Goal: Task Accomplishment & Management: Use online tool/utility

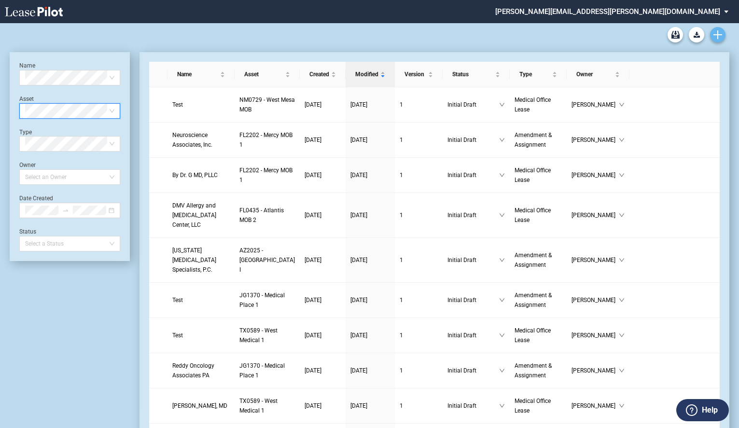
click at [713, 36] on icon "Create new document" at bounding box center [717, 34] width 9 height 9
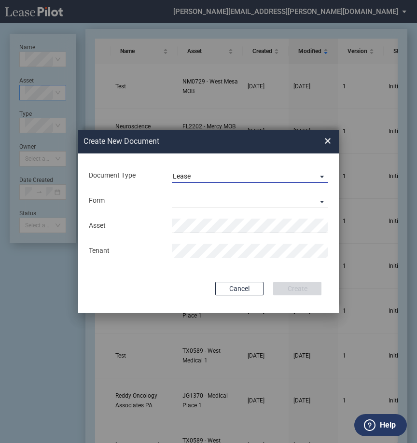
click at [307, 174] on span "Lease" at bounding box center [242, 177] width 139 height 10
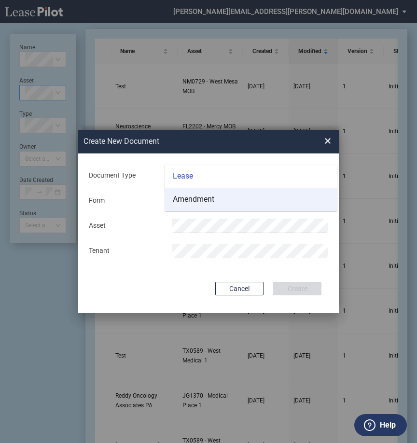
click at [231, 202] on md-option "Amendment" at bounding box center [251, 199] width 172 height 23
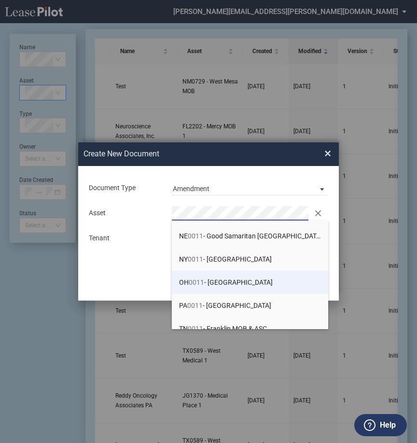
scroll to position [192, 0]
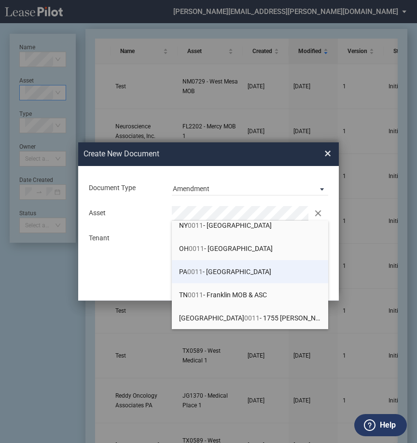
click at [240, 268] on span "PA 0011 - Spring Ridge Medical Center" at bounding box center [225, 272] width 92 height 8
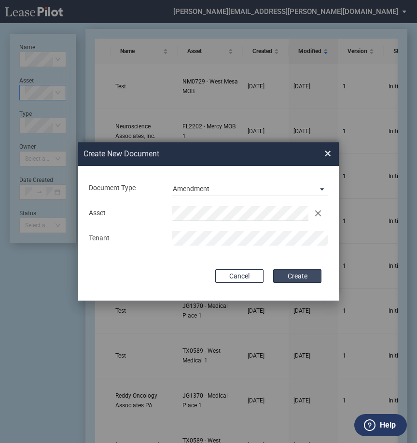
click at [277, 274] on button "Create" at bounding box center [297, 276] width 48 height 14
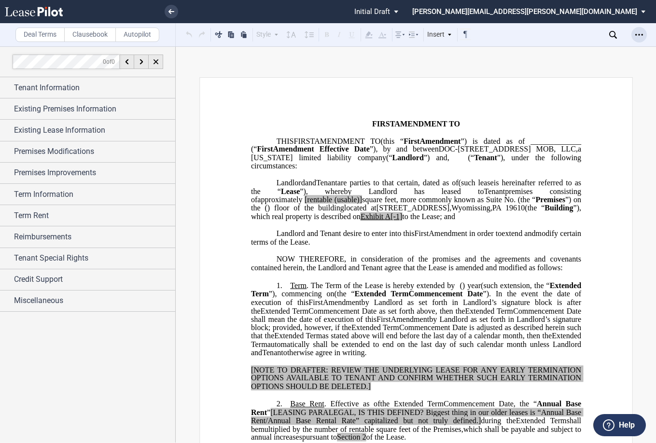
click at [421, 37] on icon "Open Lease options menu" at bounding box center [639, 35] width 8 height 8
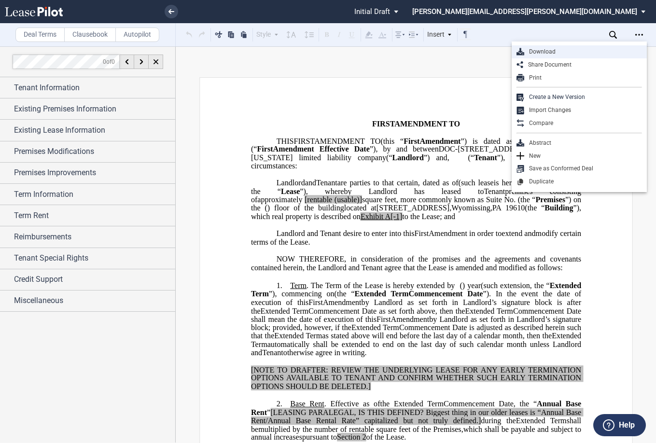
click at [421, 52] on div "Download" at bounding box center [583, 52] width 118 height 8
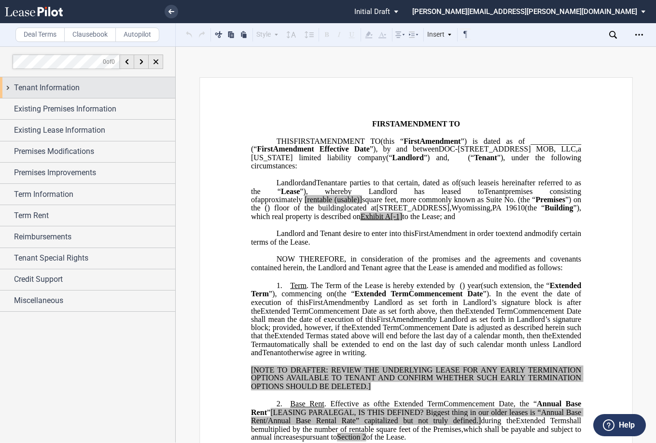
click at [9, 87] on div "Tenant Information" at bounding box center [87, 87] width 175 height 21
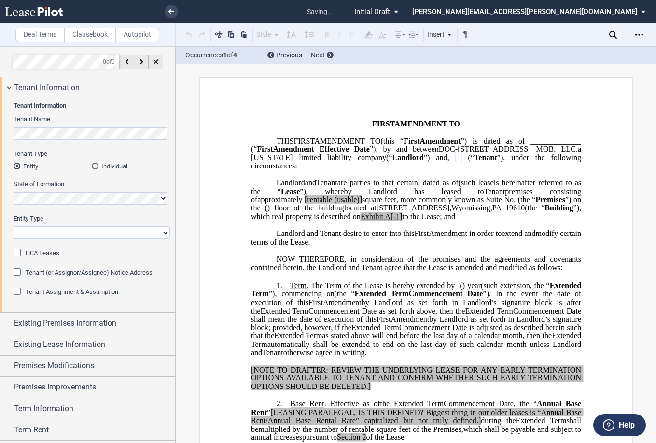
click at [93, 230] on select "Corporation Limited Liability Company General Partnership Limited Partnership O…" at bounding box center [92, 232] width 156 height 13
select select "Other"
click at [14, 226] on select "Corporation Limited Liability Company General Partnership Limited Partnership O…" at bounding box center [92, 232] width 156 height 13
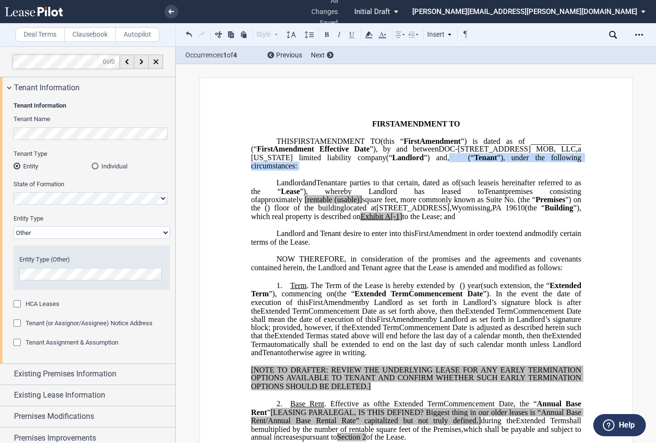
drag, startPoint x: 492, startPoint y: 168, endPoint x: 426, endPoint y: 182, distance: 68.1
click at [366, 35] on icon at bounding box center [369, 35] width 12 height 12
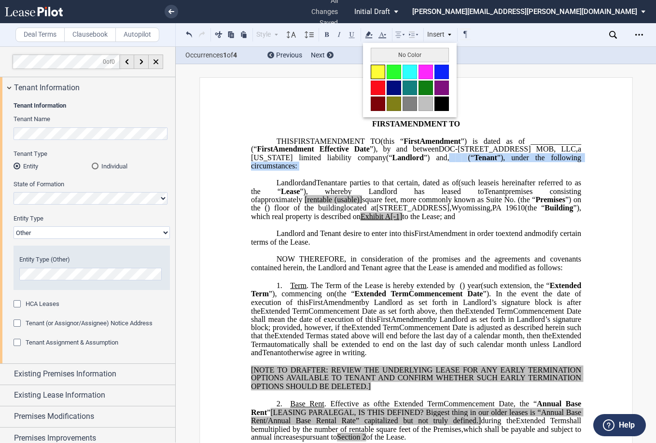
click at [380, 68] on button at bounding box center [378, 72] width 14 height 14
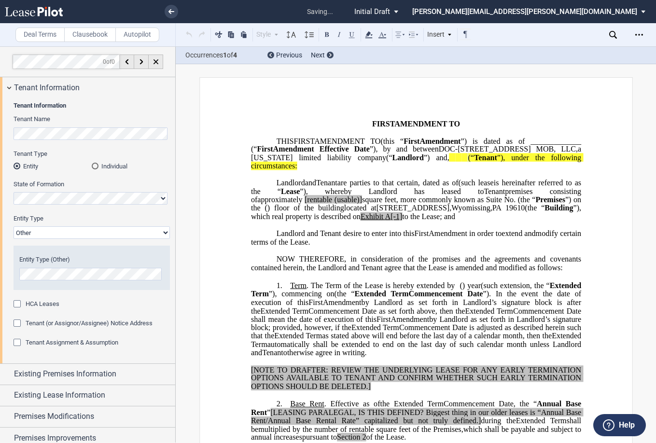
click at [420, 179] on p "﻿" at bounding box center [416, 174] width 330 height 8
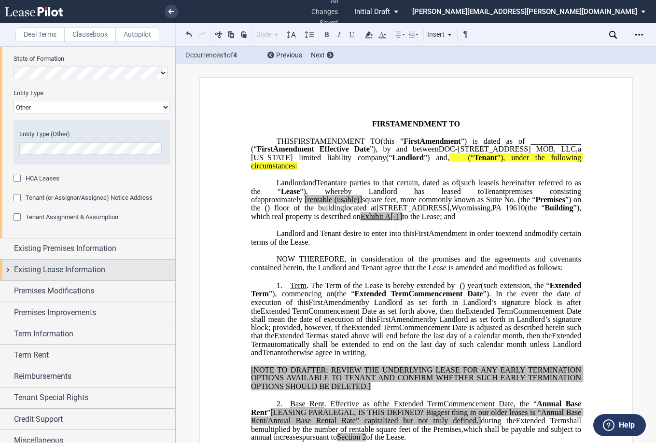
scroll to position [134, 0]
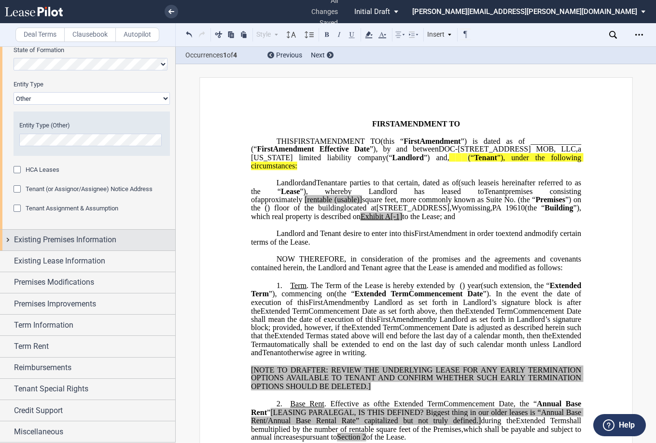
click at [7, 241] on div "Existing Premises Information" at bounding box center [87, 240] width 175 height 21
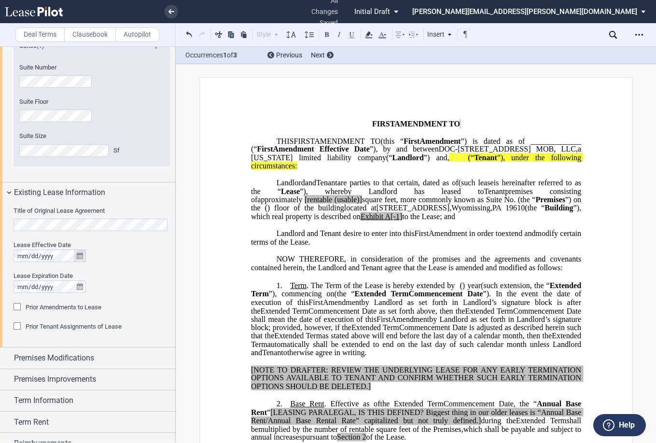
click at [80, 254] on icon "true" at bounding box center [80, 255] width 6 height 7
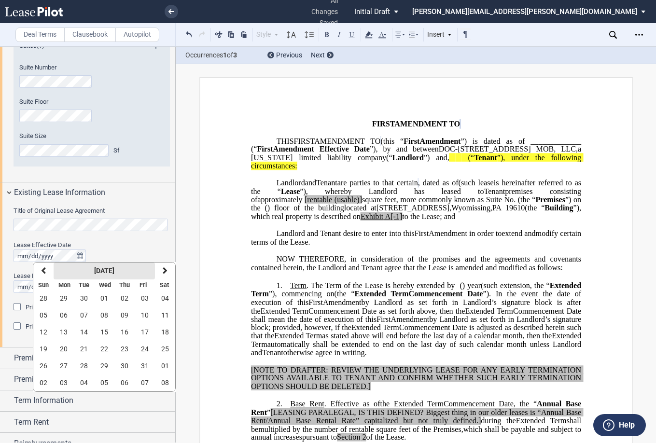
click at [78, 273] on button "[DATE]" at bounding box center [104, 271] width 101 height 17
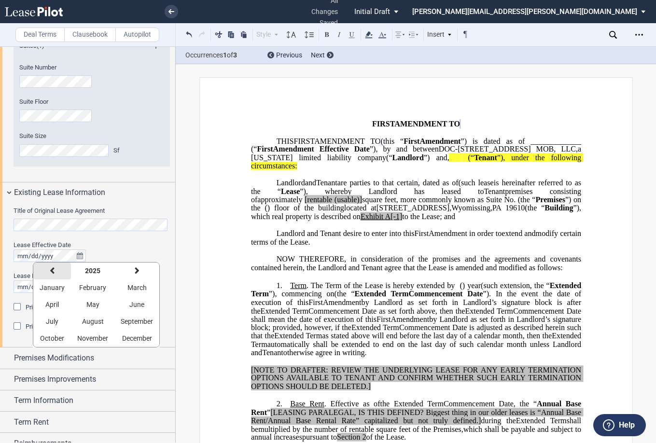
click at [58, 268] on button "previous" at bounding box center [52, 271] width 38 height 17
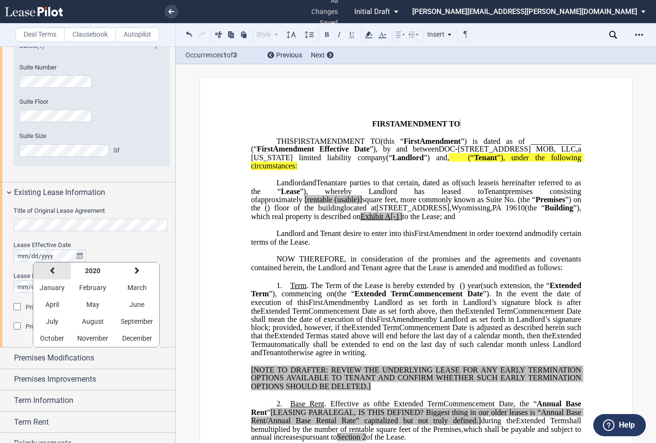
click at [58, 268] on button "previous" at bounding box center [52, 271] width 38 height 17
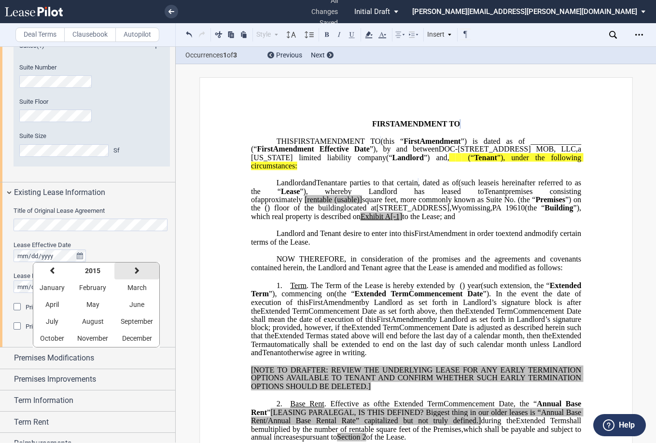
click at [131, 269] on button "next" at bounding box center [136, 271] width 45 height 17
click at [135, 282] on button "March" at bounding box center [136, 287] width 45 height 17
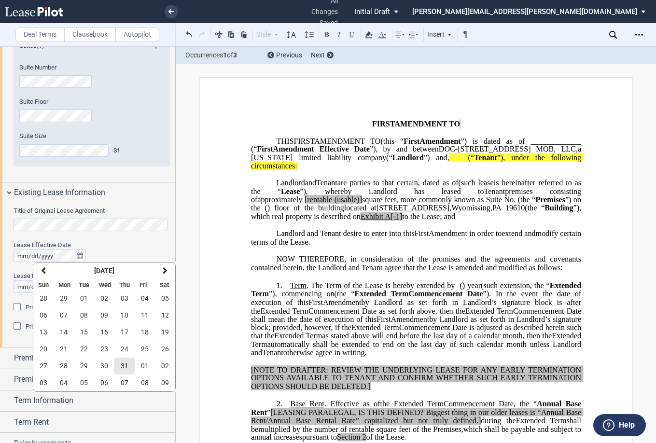
click at [126, 364] on span "31" at bounding box center [125, 366] width 8 height 8
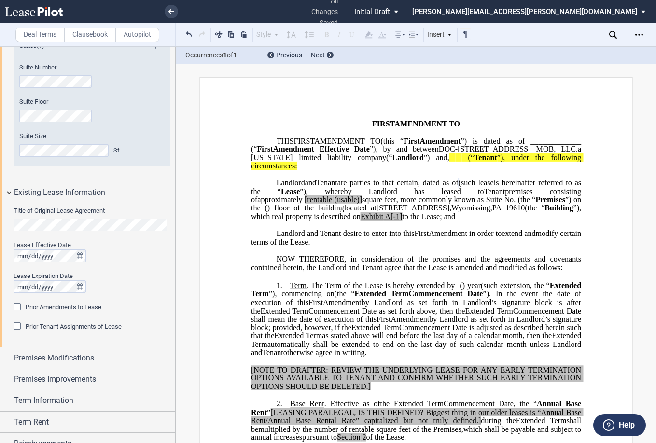
click at [373, 221] on p "DOC-1320 Broadcasting Road MOB, LLC , a [US_STATE] limited liability company (“…" at bounding box center [416, 200] width 330 height 42
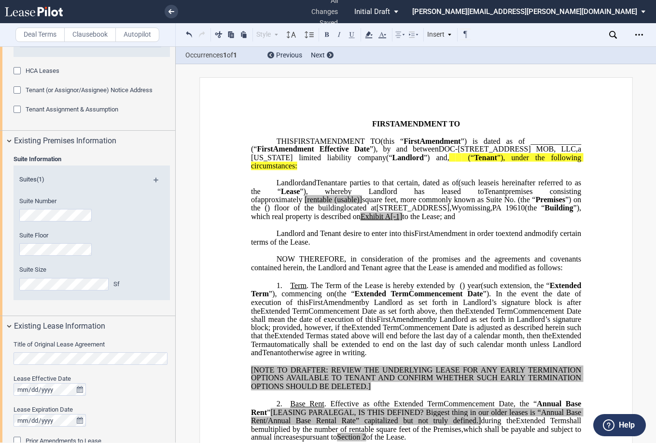
scroll to position [222, 0]
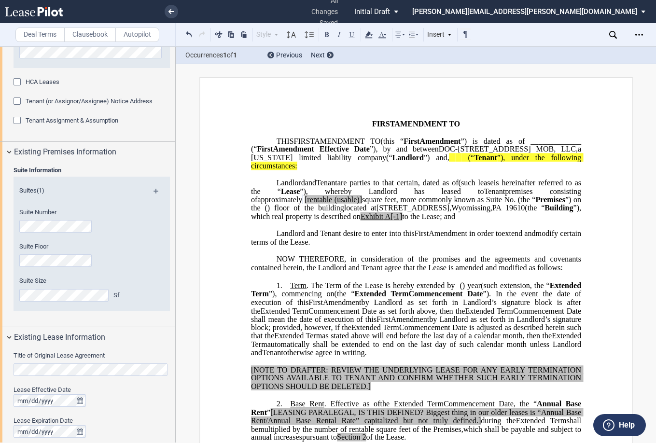
click at [421, 204] on span "square feet, more commonly known as Suite No." at bounding box center [439, 200] width 154 height 9
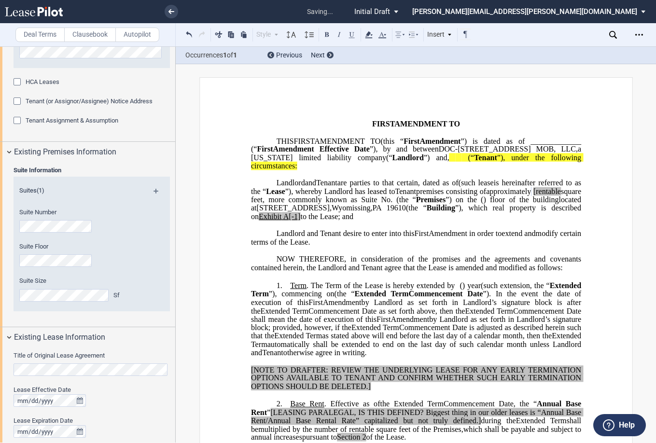
click at [421, 196] on span "[rentable" at bounding box center [547, 191] width 28 height 9
drag, startPoint x: 563, startPoint y: 209, endPoint x: 280, endPoint y: 218, distance: 283.0
click at [280, 204] on span "approximately ﻿ ﻿ rentable square feet, more commonly known as Suite No. ﻿ ﻿ (t…" at bounding box center [417, 195] width 332 height 17
click at [366, 35] on icon at bounding box center [369, 35] width 12 height 12
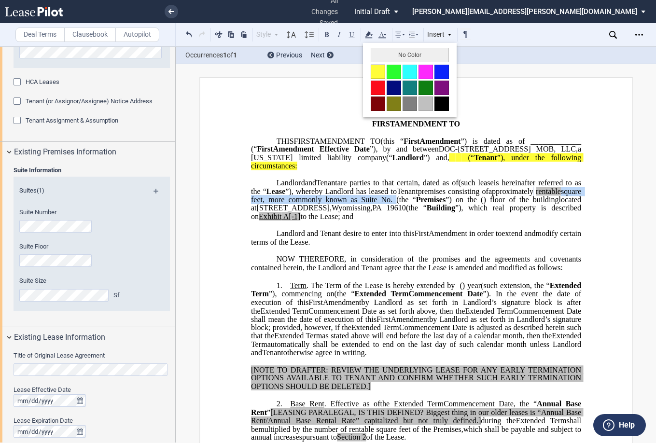
click at [375, 67] on button at bounding box center [378, 72] width 14 height 14
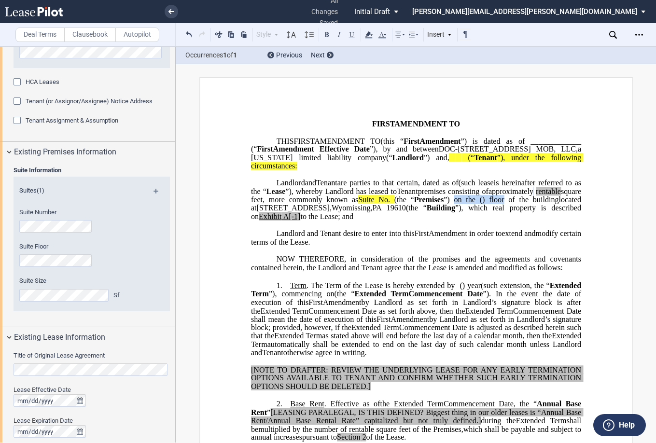
drag, startPoint x: 338, startPoint y: 217, endPoint x: 432, endPoint y: 217, distance: 93.6
click at [421, 204] on span "approximately ﻿ ﻿ rentable square feet, more commonly known as Suite No. ﻿ ﻿ (t…" at bounding box center [417, 195] width 332 height 17
click at [368, 36] on use at bounding box center [368, 34] width 7 height 7
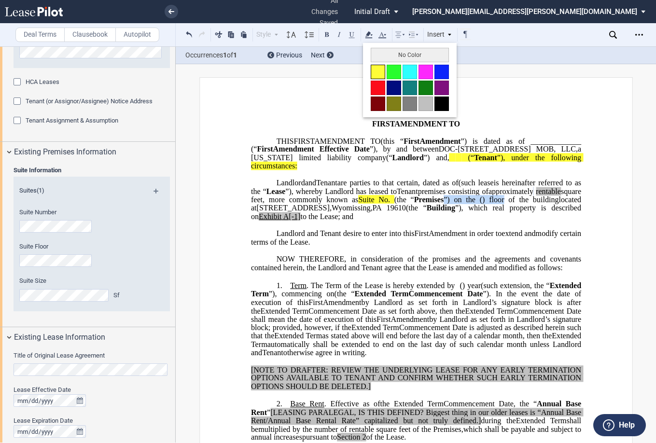
click at [374, 73] on button at bounding box center [378, 72] width 14 height 14
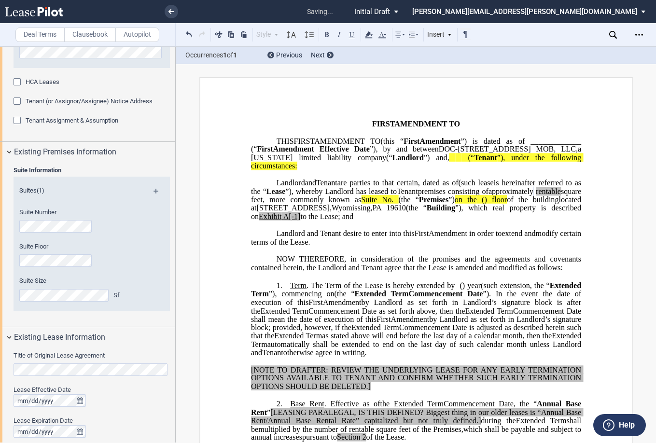
click at [359, 179] on p "﻿" at bounding box center [416, 174] width 330 height 8
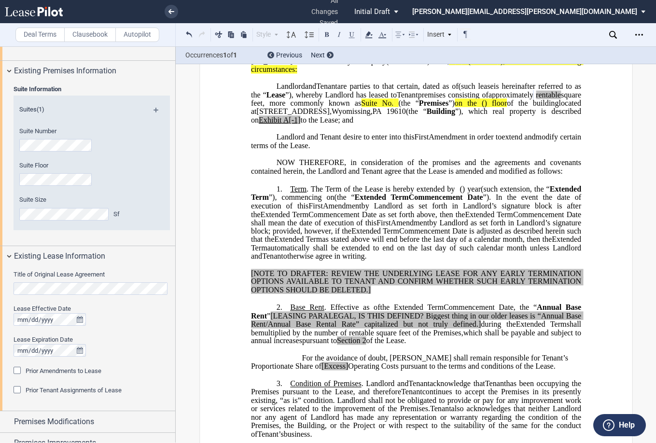
scroll to position [338, 0]
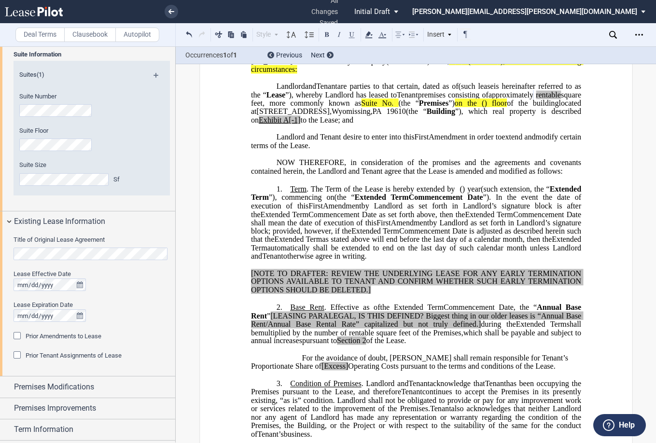
click at [154, 76] on md-icon at bounding box center [160, 79] width 13 height 12
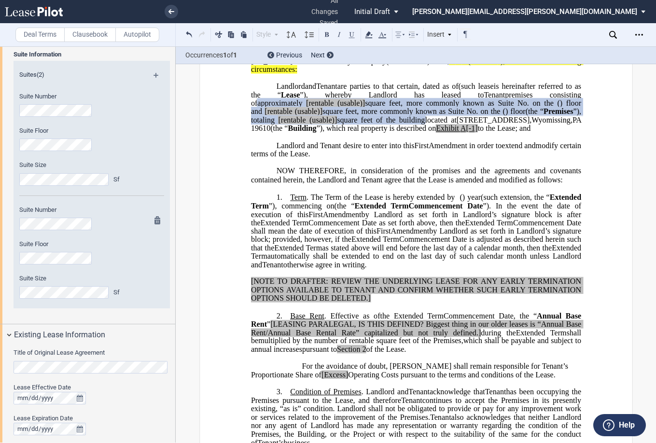
scroll to position [556, 0]
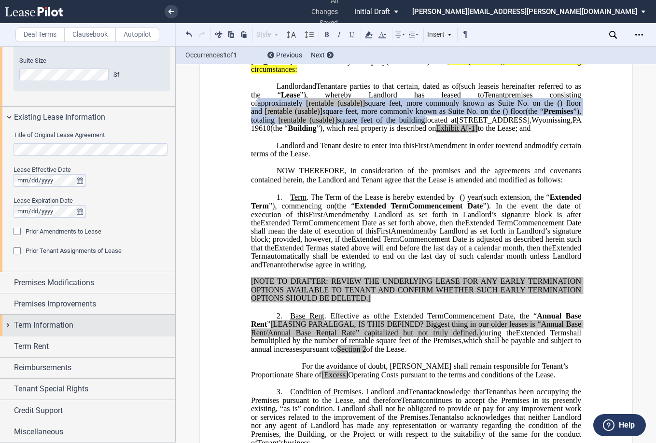
click at [10, 322] on div "Term Information" at bounding box center [87, 325] width 175 height 21
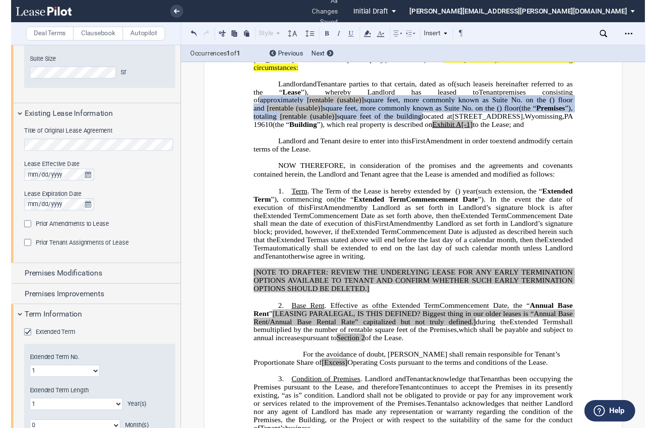
scroll to position [700, 0]
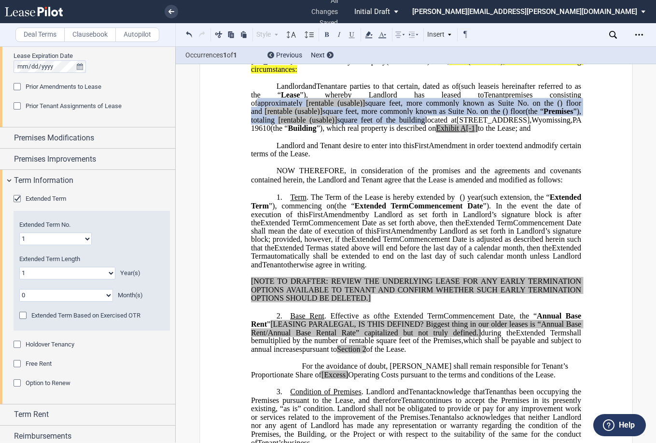
click at [85, 240] on select "1 2 3 4 5 6 7 8 9 10 11 12 13 14 15 16 17 18 19 20" at bounding box center [55, 239] width 72 height 13
click at [19, 233] on select "1 2 3 4 5 6 7 8 9 10 11 12 13 14 15 16 17 18 19 20" at bounding box center [55, 239] width 72 height 13
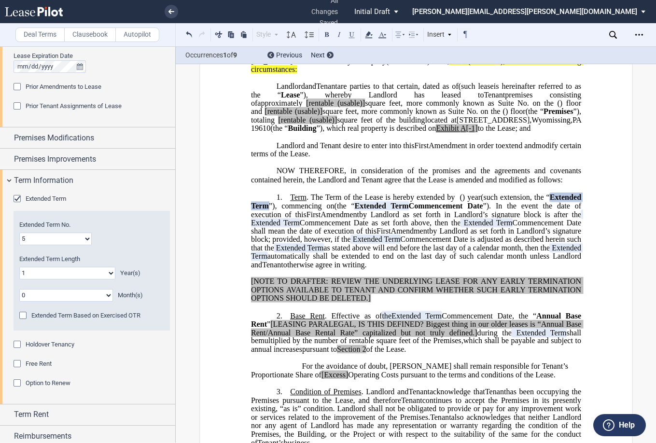
click at [80, 240] on select "1 2 3 4 5 6 7 8 9 10 11 12 13 14 15 16 17 18 19 20" at bounding box center [55, 239] width 72 height 13
select select "number:1"
click at [19, 233] on select "1 2 3 4 5 6 7 8 9 10 11 12 13 14 15 16 17 18 19 20" at bounding box center [55, 239] width 72 height 13
click at [98, 278] on select "0 1 2 3 4 5 6 7 8 9 10 11 12 13 14 15 16 17 18 19 20" at bounding box center [67, 273] width 96 height 13
select select "number:5"
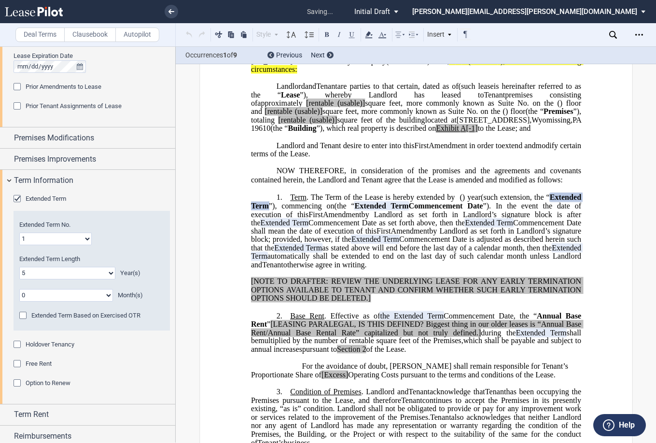
click at [19, 267] on select "0 1 2 3 4 5 6 7 8 9 10 11 12 13 14 15 16 17 18 19 20" at bounding box center [67, 273] width 96 height 13
